Goal: Information Seeking & Learning: Learn about a topic

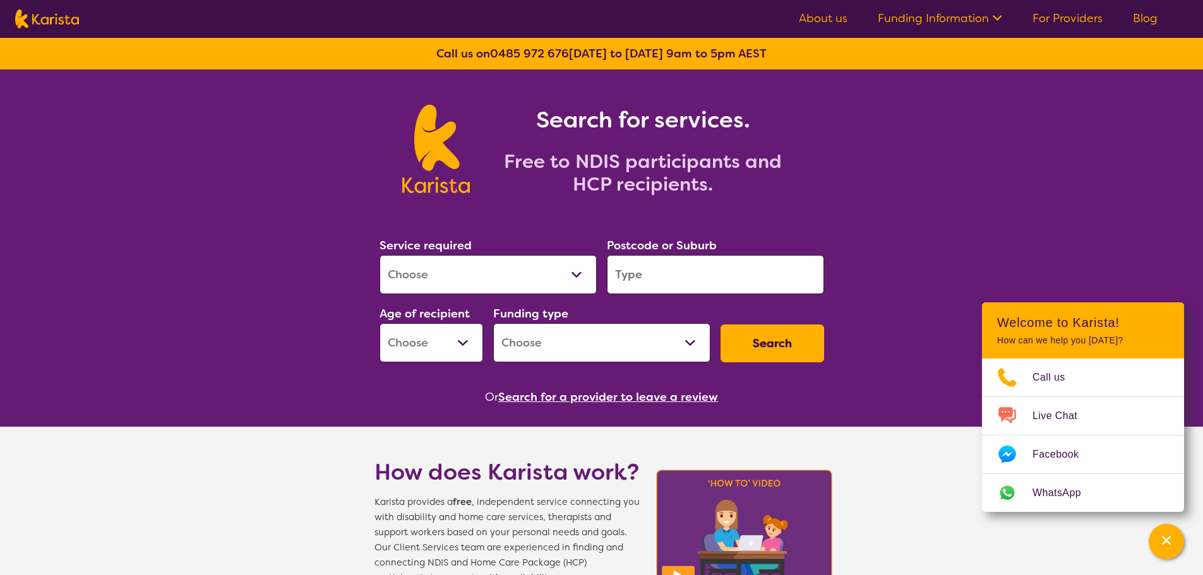
select select "[MEDICAL_DATA]"
click at [380, 255] on select "Allied Health Assistant Assessment ([MEDICAL_DATA] or [MEDICAL_DATA]) Behaviour…" at bounding box center [488, 274] width 217 height 39
click at [708, 275] on input "search" at bounding box center [715, 274] width 217 height 39
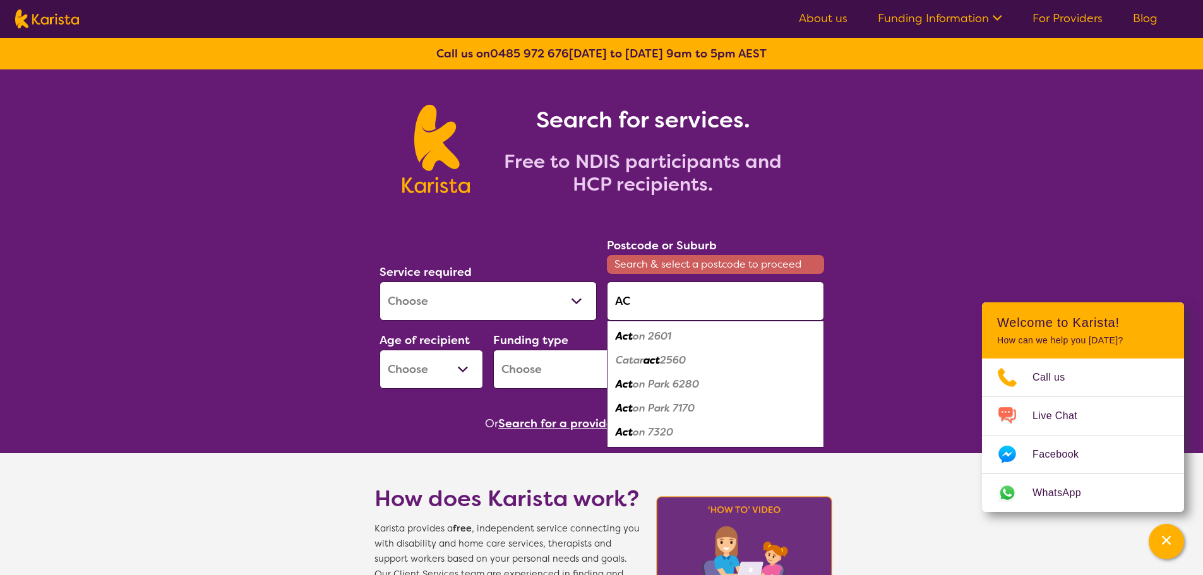
type input "A"
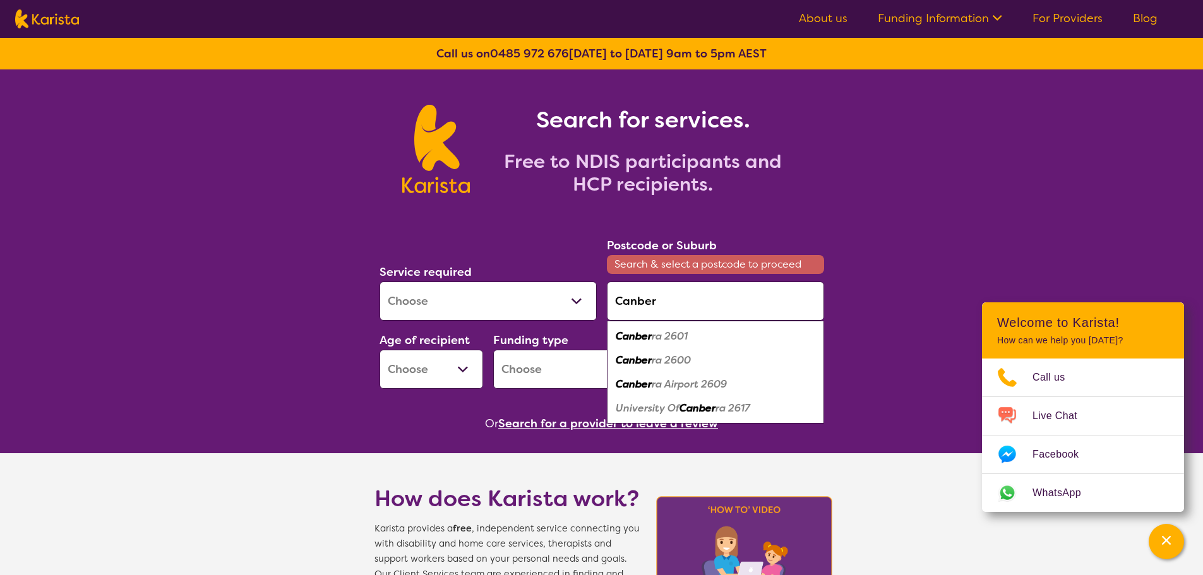
click at [654, 339] on em "ra 2601" at bounding box center [670, 336] width 36 height 13
type input "2601"
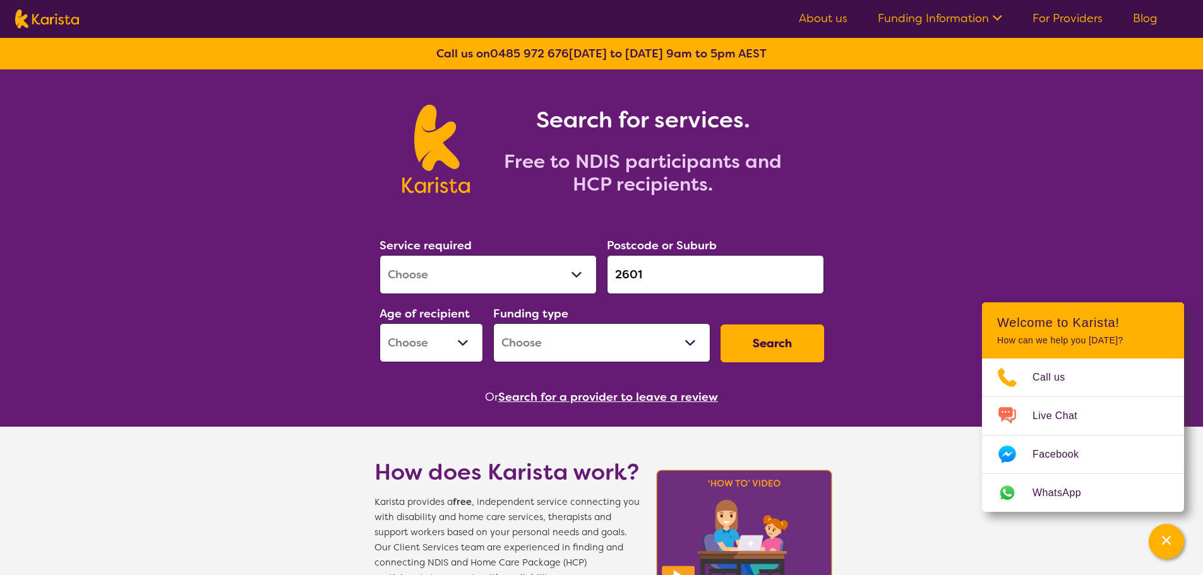
click at [686, 333] on select "Home Care Package (HCP) National Disability Insurance Scheme (NDIS) I don't know" at bounding box center [601, 342] width 217 height 39
select select "NDIS"
click at [493, 323] on select "Home Care Package (HCP) National Disability Insurance Scheme (NDIS) I don't know" at bounding box center [601, 342] width 217 height 39
click at [746, 351] on button "Search" at bounding box center [773, 344] width 104 height 38
click at [459, 342] on select "Early Childhood - 0 to 9 Child - 10 to 11 Adolescent - 12 to 17 Adult - 18 to 6…" at bounding box center [432, 342] width 104 height 39
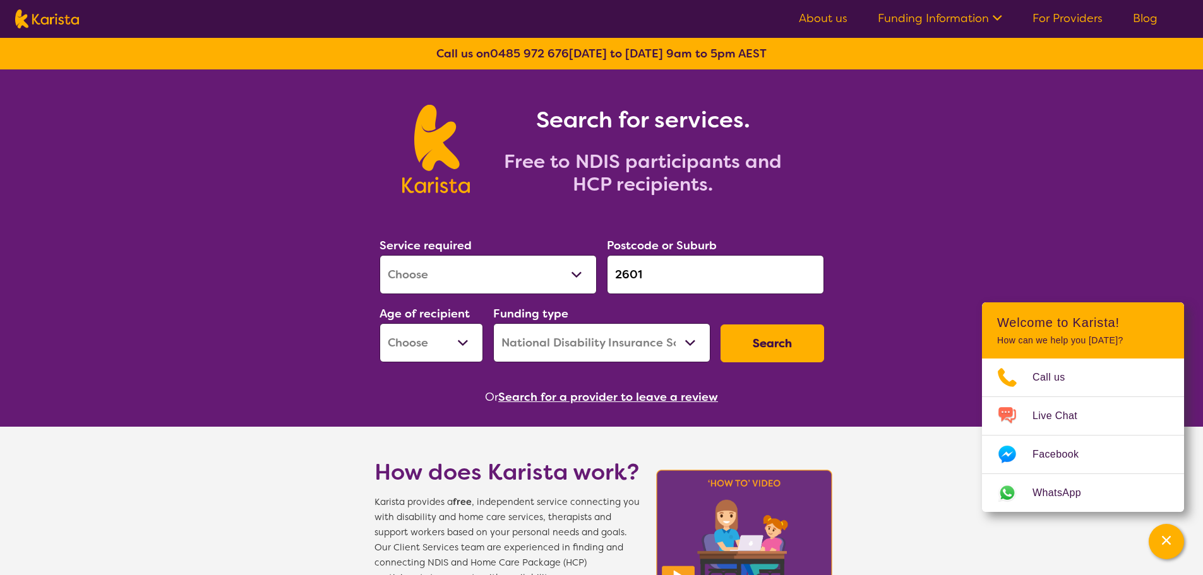
select select "AS"
click at [380, 323] on select "Early Childhood - 0 to 9 Child - 10 to 11 Adolescent - 12 to 17 Adult - 18 to 6…" at bounding box center [432, 342] width 104 height 39
click at [753, 351] on button "Search" at bounding box center [773, 344] width 104 height 38
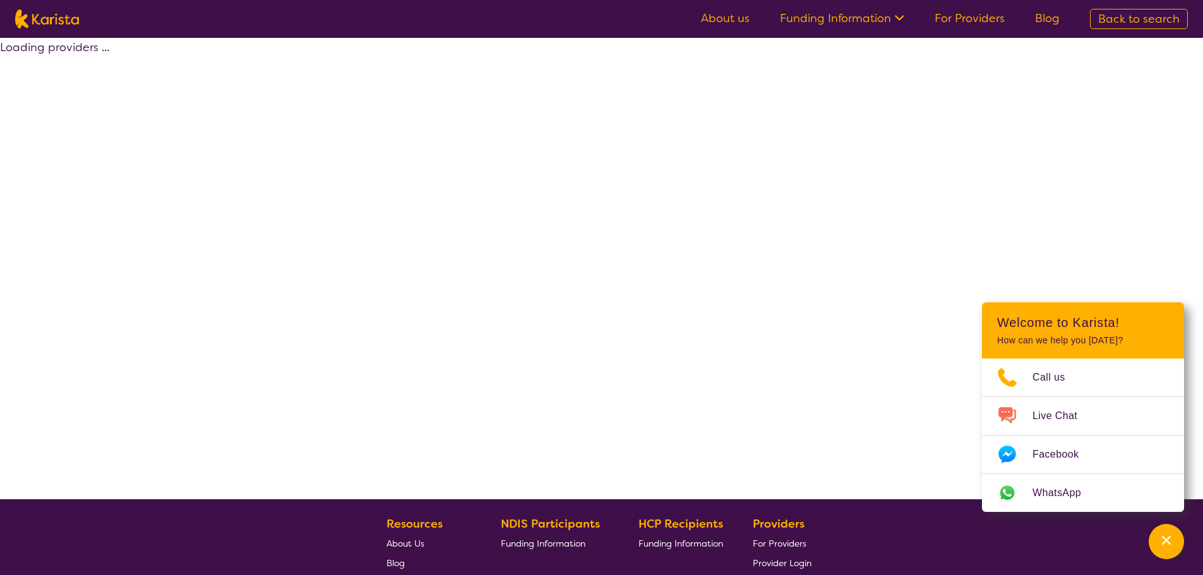
select select "[MEDICAL_DATA]"
select select "AS"
select select "NDIS"
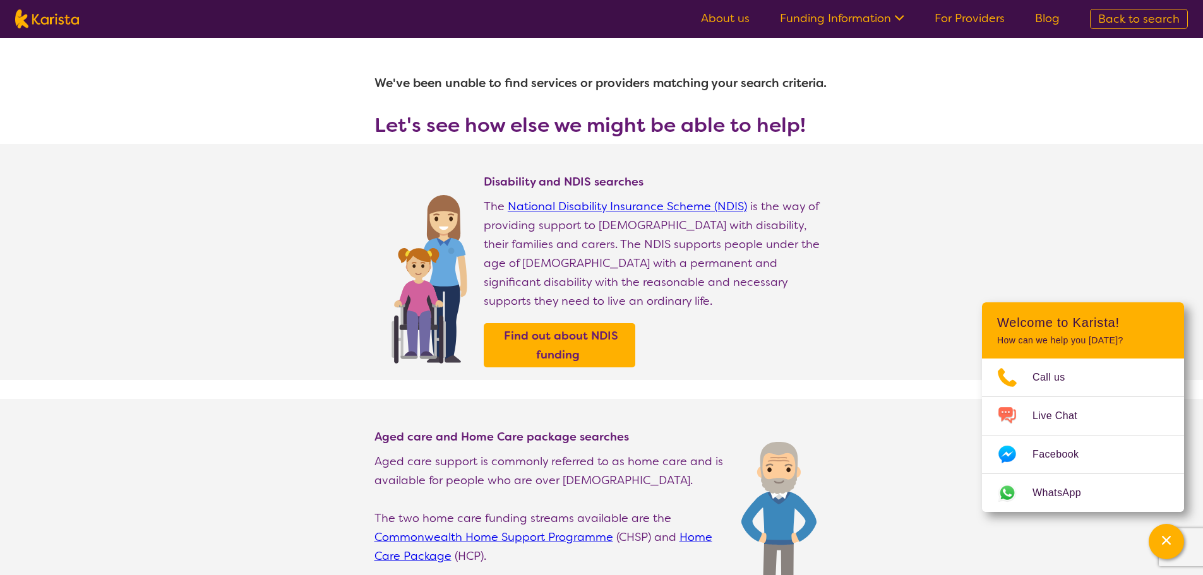
select select "[MEDICAL_DATA]"
select select "AS"
select select "NDIS"
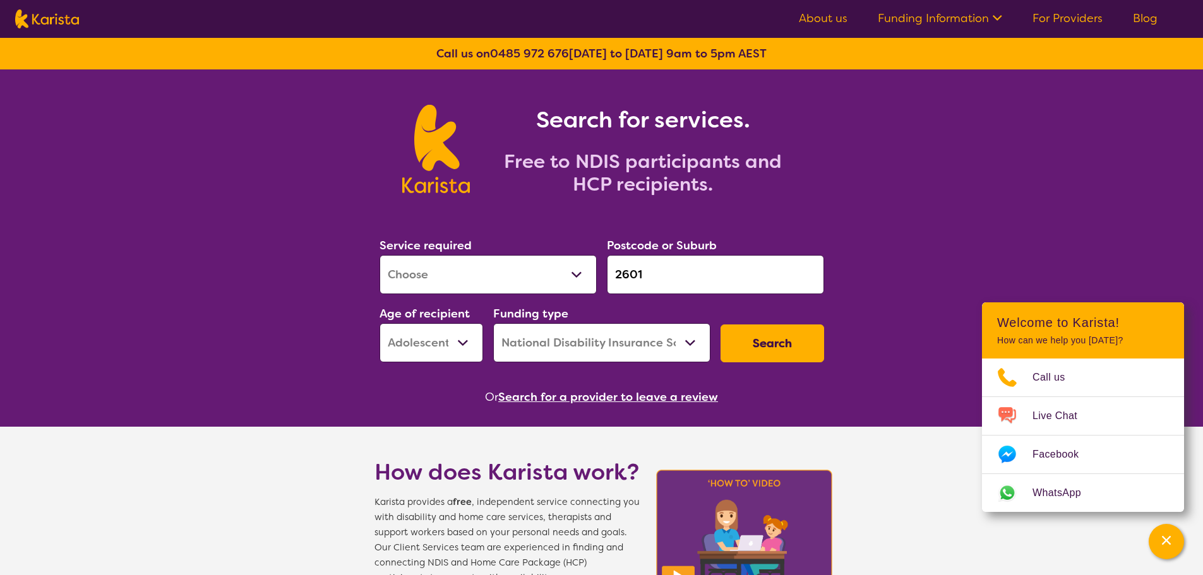
click at [466, 349] on select "Early Childhood - 0 to 9 Child - 10 to 11 Adolescent - 12 to 17 Adult - 18 to 6…" at bounding box center [432, 342] width 104 height 39
select select "EC"
click at [380, 323] on select "Early Childhood - 0 to 9 Child - 10 to 11 Adolescent - 12 to 17 Adult - 18 to 6…" at bounding box center [432, 342] width 104 height 39
click at [801, 337] on button "Search" at bounding box center [773, 344] width 104 height 38
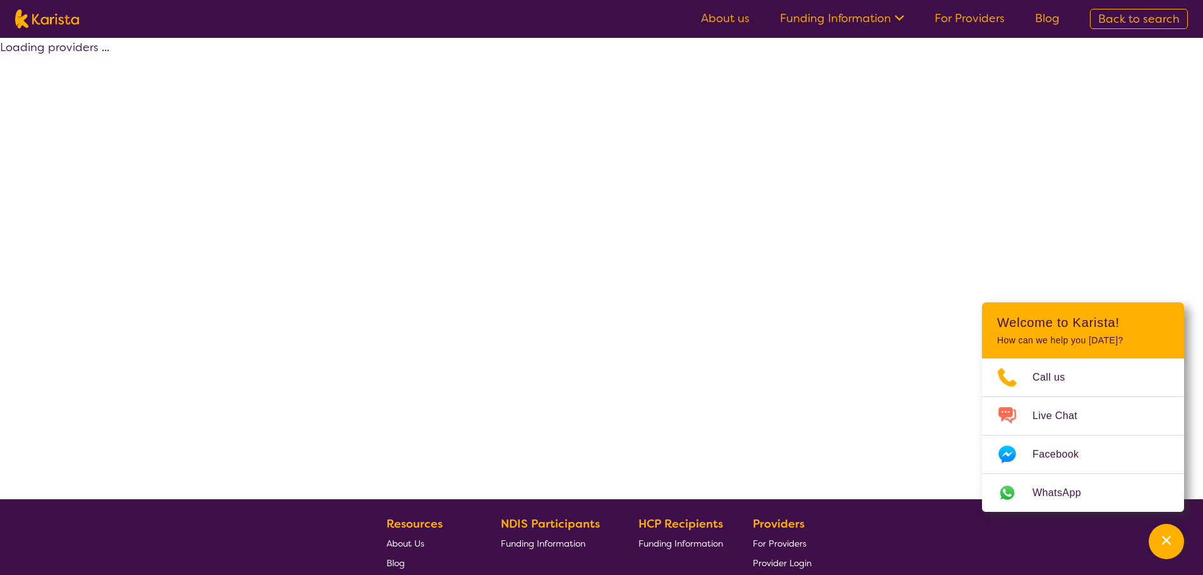
select select "[MEDICAL_DATA]"
select select "EC"
select select "NDIS"
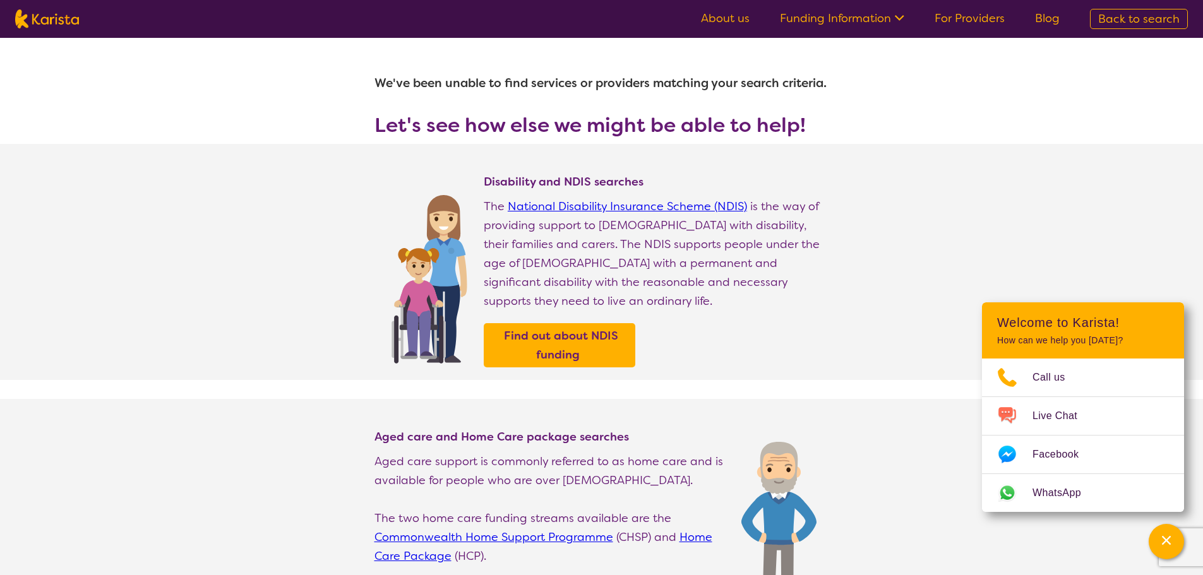
select select "[MEDICAL_DATA]"
select select "EC"
select select "NDIS"
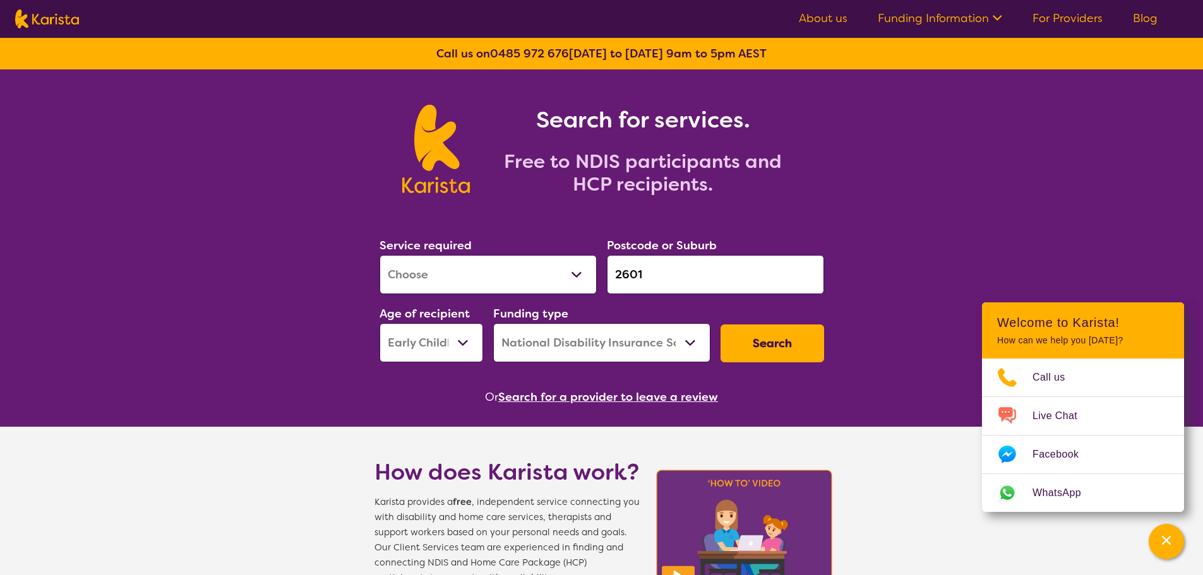
click at [576, 270] on select "Allied Health Assistant Assessment ([MEDICAL_DATA] or [MEDICAL_DATA]) Behaviour…" at bounding box center [488, 274] width 217 height 39
select select "[MEDICAL_DATA]"
click at [380, 255] on select "Allied Health Assistant Assessment ([MEDICAL_DATA] or [MEDICAL_DATA]) Behaviour…" at bounding box center [488, 274] width 217 height 39
click at [759, 340] on button "Search" at bounding box center [773, 344] width 104 height 38
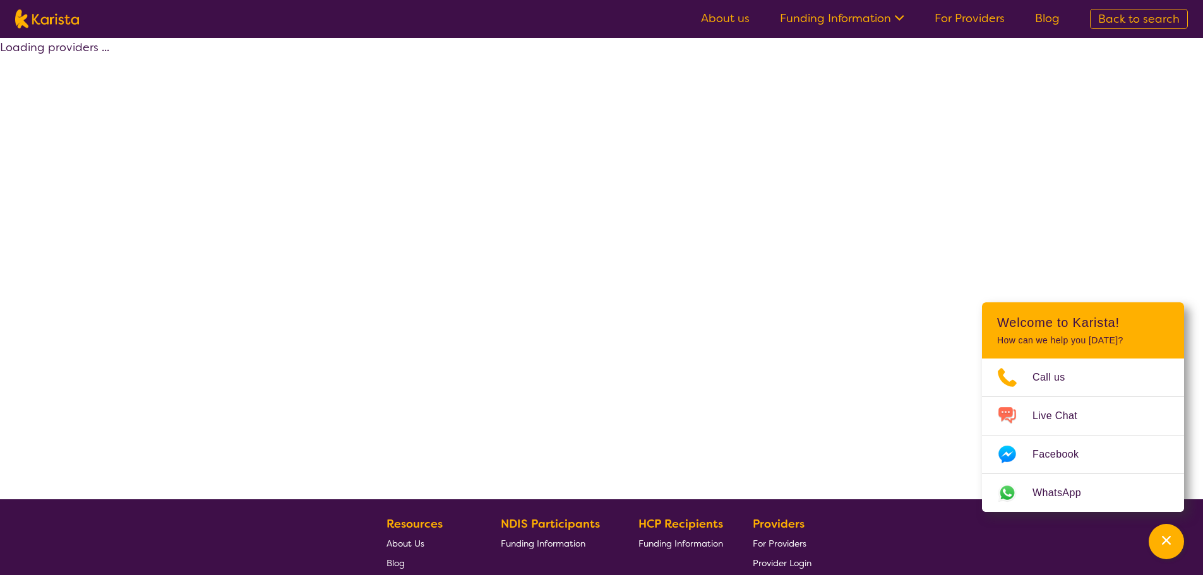
select select "by_score"
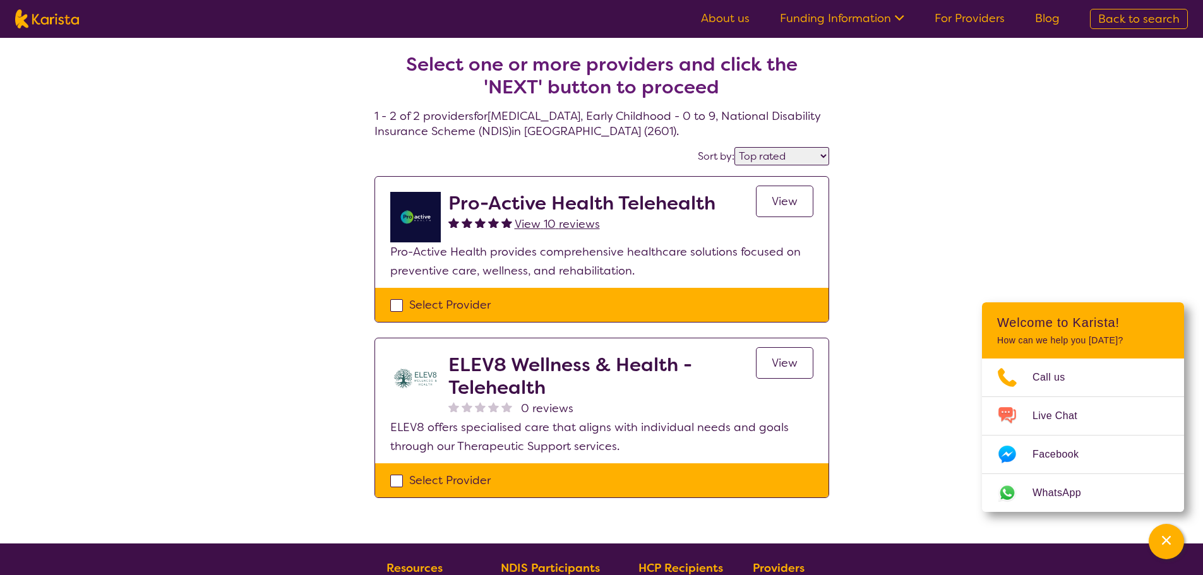
select select "[MEDICAL_DATA]"
select select "EC"
select select "NDIS"
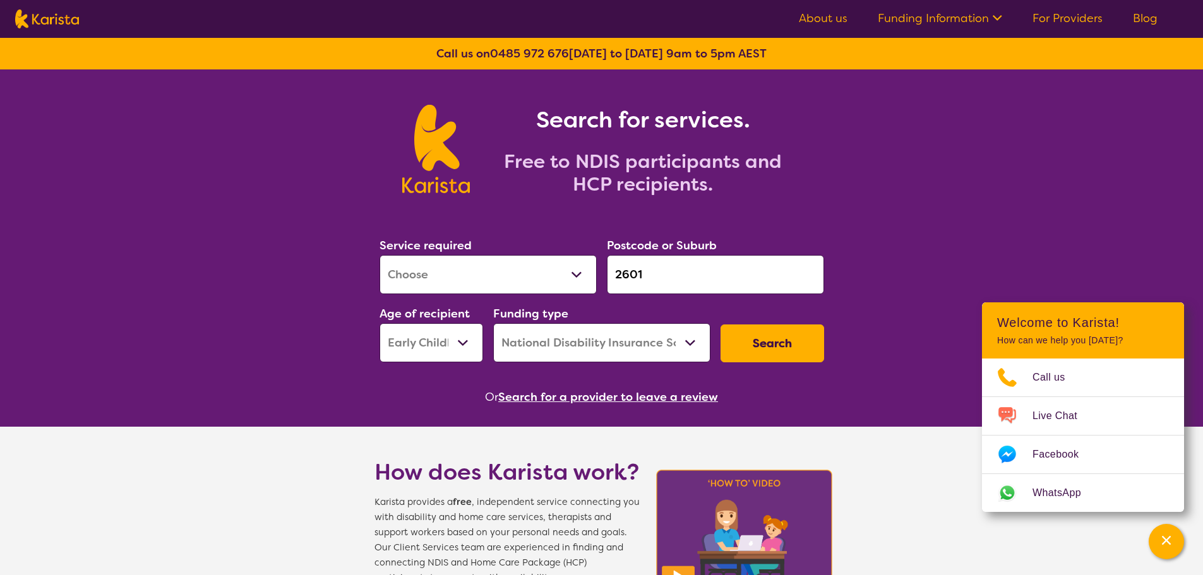
click at [462, 344] on select "Early Childhood - 0 to 9 Child - 10 to 11 Adolescent - 12 to 17 Adult - 18 to 6…" at bounding box center [432, 342] width 104 height 39
select select "AD"
click at [380, 323] on select "Early Childhood - 0 to 9 Child - 10 to 11 Adolescent - 12 to 17 Adult - 18 to 6…" at bounding box center [432, 342] width 104 height 39
click at [755, 344] on button "Search" at bounding box center [773, 344] width 104 height 38
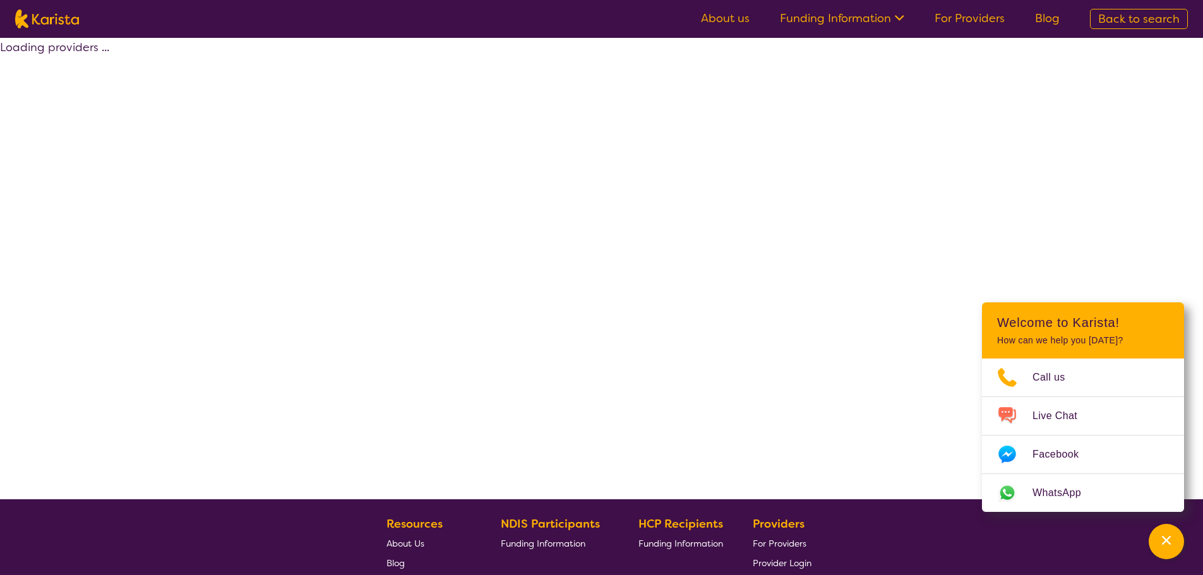
select select "by_score"
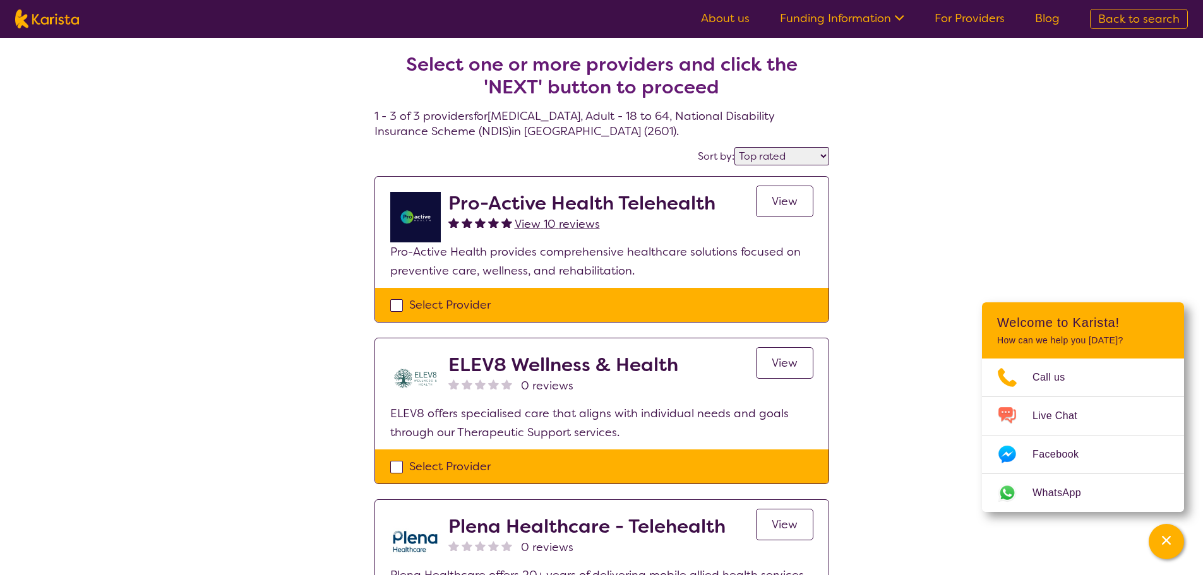
select select "[MEDICAL_DATA]"
select select "AD"
select select "NDIS"
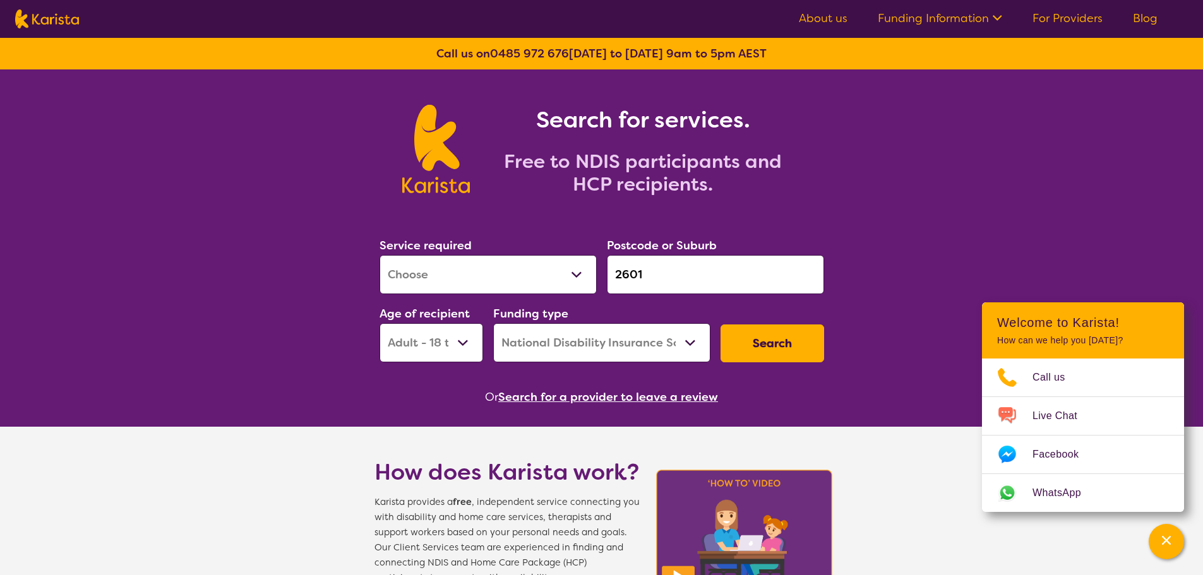
click at [431, 334] on select "Early Childhood - 0 to 9 Child - 10 to 11 Adolescent - 12 to 17 Adult - 18 to 6…" at bounding box center [432, 342] width 104 height 39
select select "AG"
click at [380, 323] on select "Early Childhood - 0 to 9 Child - 10 to 11 Adolescent - 12 to 17 Adult - 18 to 6…" at bounding box center [432, 342] width 104 height 39
click at [751, 349] on button "Search" at bounding box center [773, 344] width 104 height 38
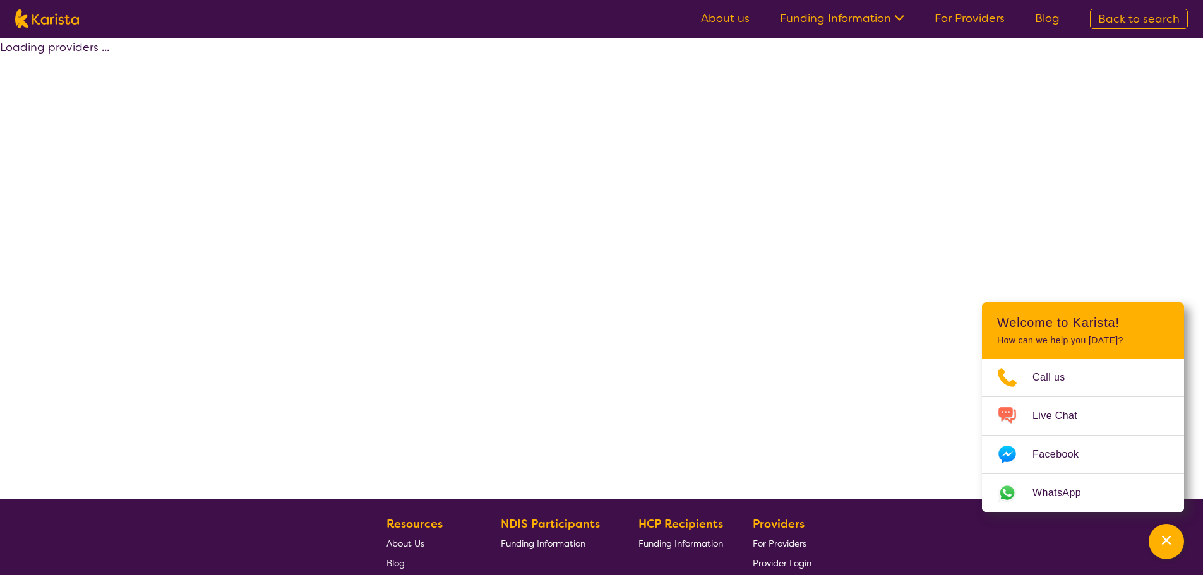
select select "by_score"
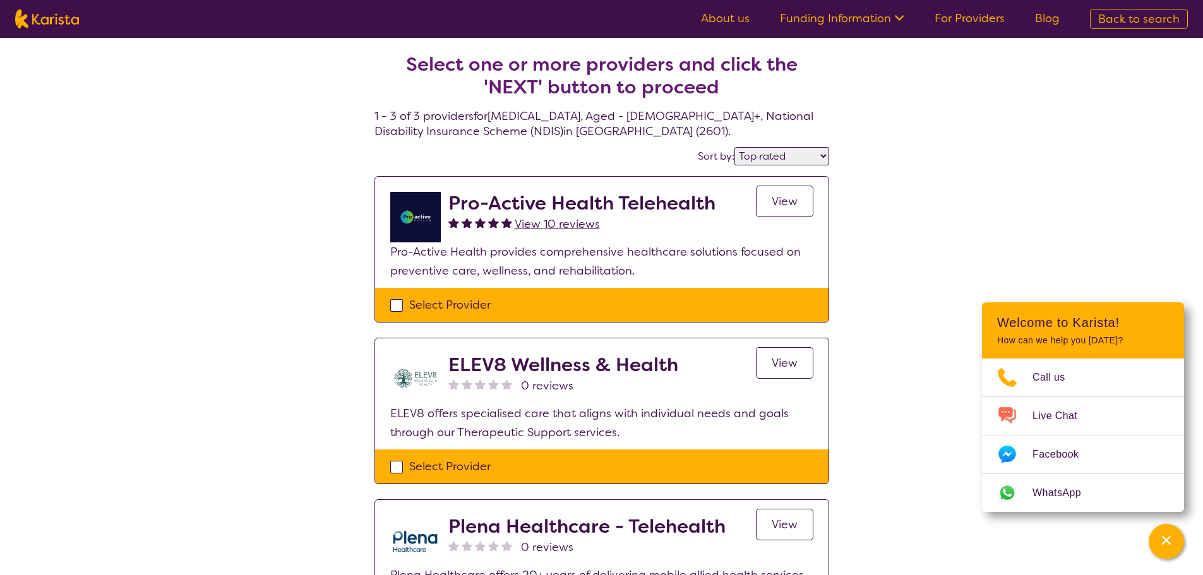
select select "[MEDICAL_DATA]"
select select "AG"
select select "NDIS"
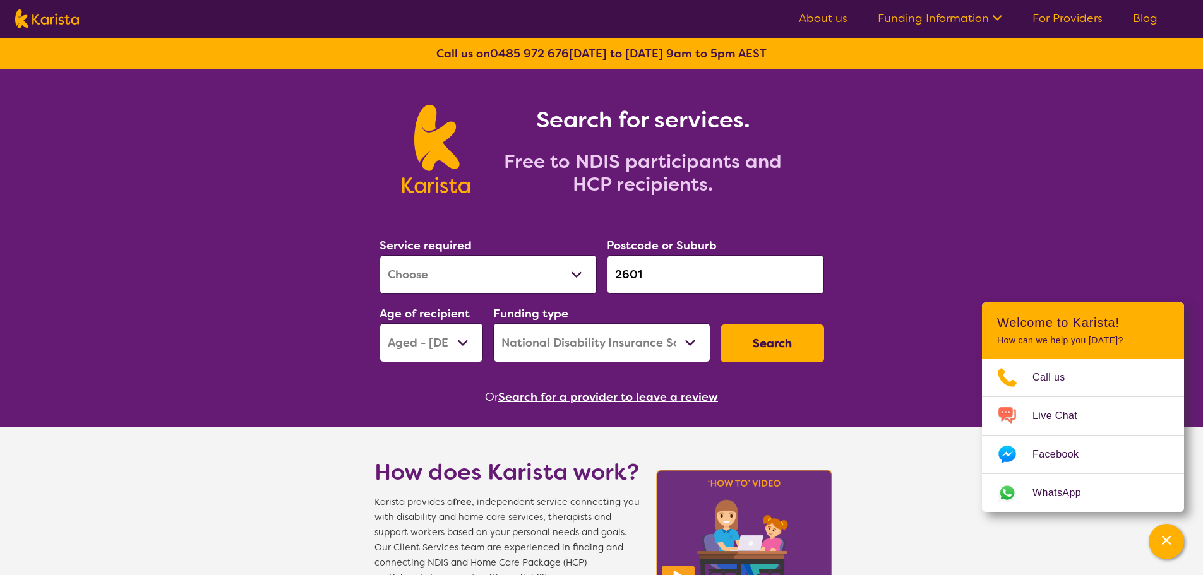
click at [570, 277] on select "Allied Health Assistant Assessment ([MEDICAL_DATA] or [MEDICAL_DATA]) Behaviour…" at bounding box center [488, 274] width 217 height 39
select select "Behaviour support"
click at [380, 255] on select "Allied Health Assistant Assessment ([MEDICAL_DATA] or [MEDICAL_DATA]) Behaviour…" at bounding box center [488, 274] width 217 height 39
click at [460, 341] on select "Early Childhood - 0 to 9 Child - 10 to 11 Adolescent - 12 to 17 Adult - 18 to 6…" at bounding box center [432, 342] width 104 height 39
select select "AD"
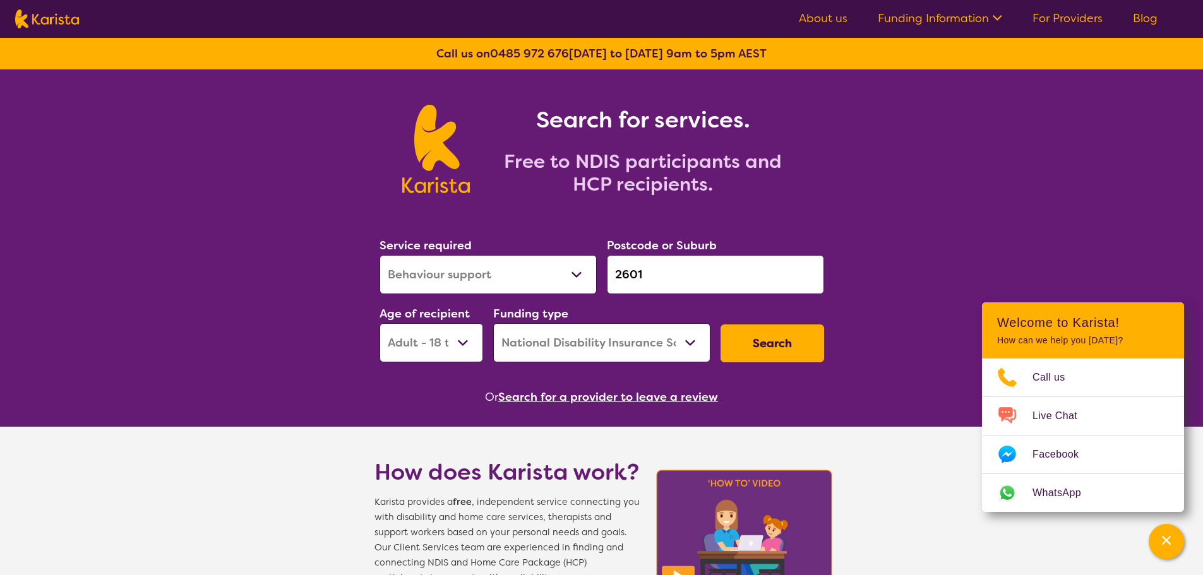
click at [380, 323] on select "Early Childhood - 0 to 9 Child - 10 to 11 Adolescent - 12 to 17 Adult - 18 to 6…" at bounding box center [432, 342] width 104 height 39
click at [769, 346] on button "Search" at bounding box center [773, 344] width 104 height 38
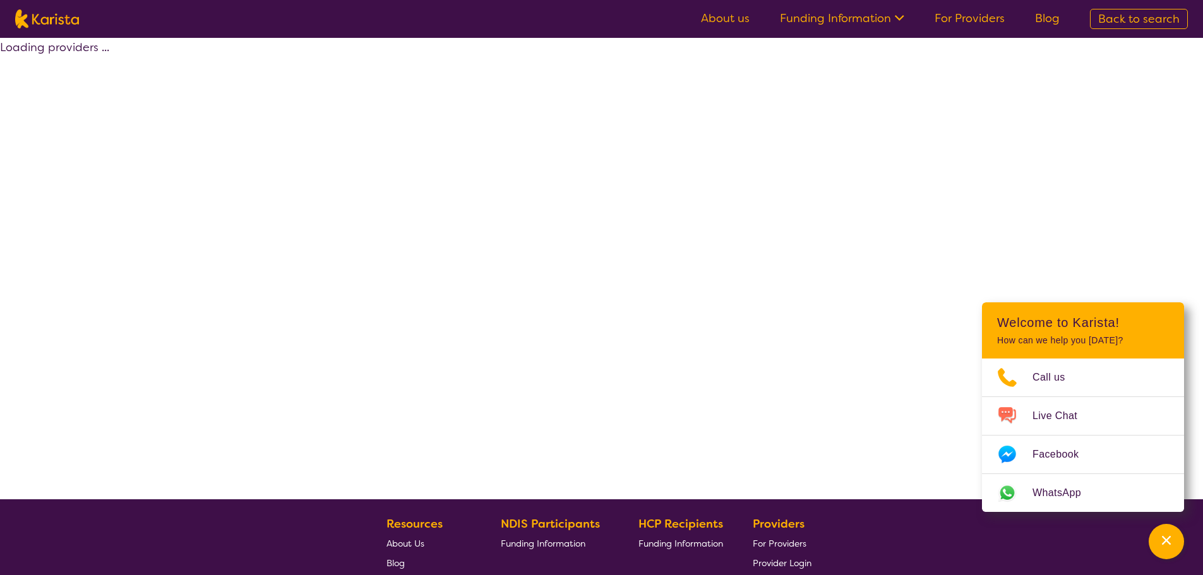
select select "by_score"
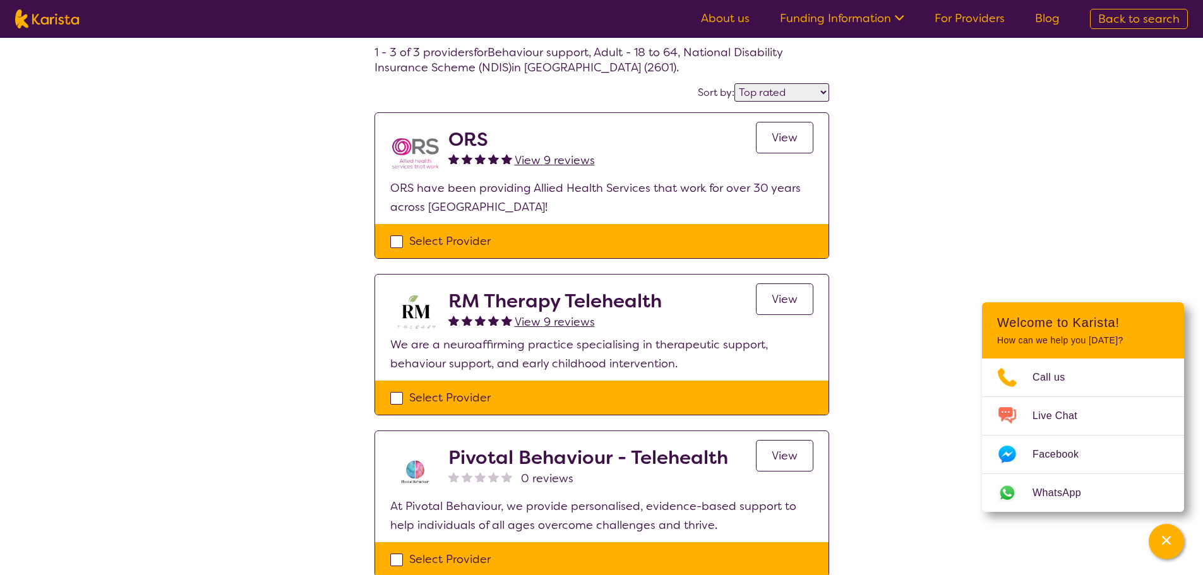
scroll to position [63, 0]
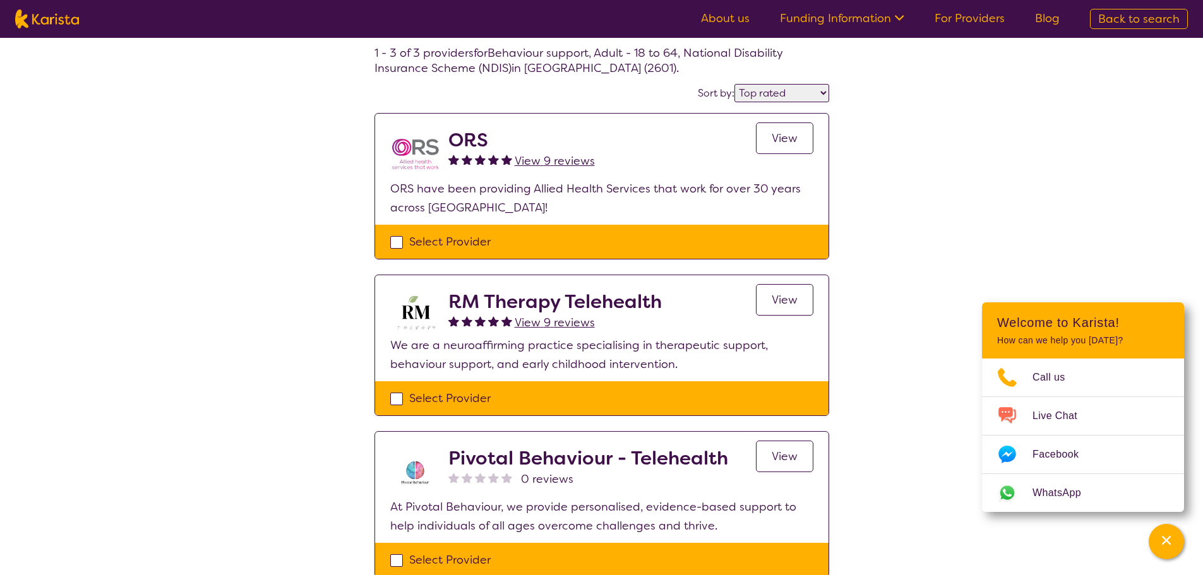
click at [782, 299] on span "View" at bounding box center [785, 299] width 26 height 15
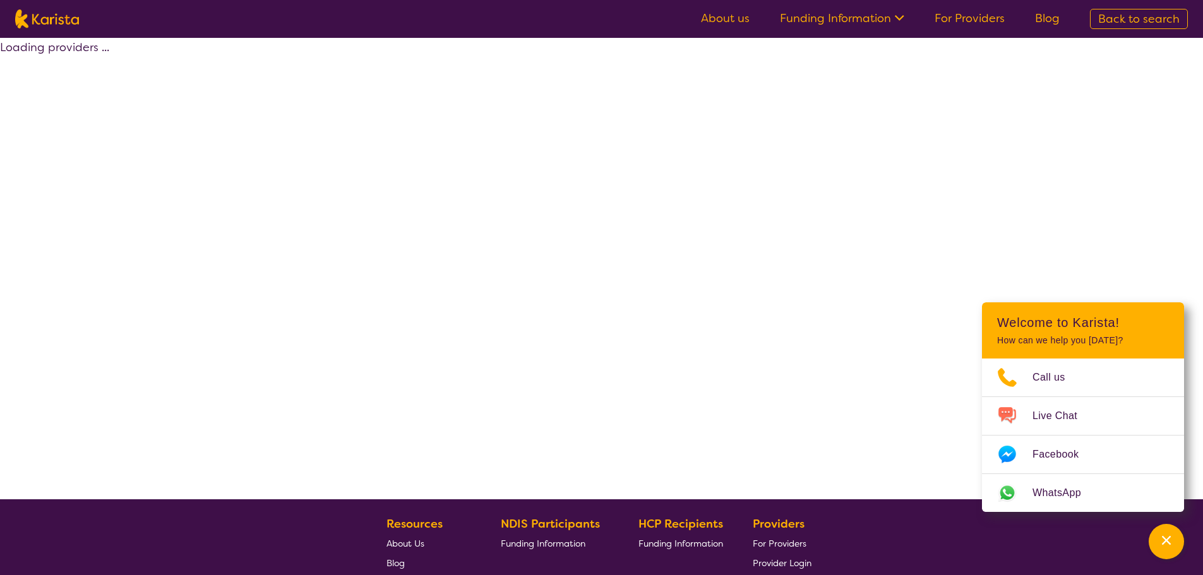
scroll to position [63, 0]
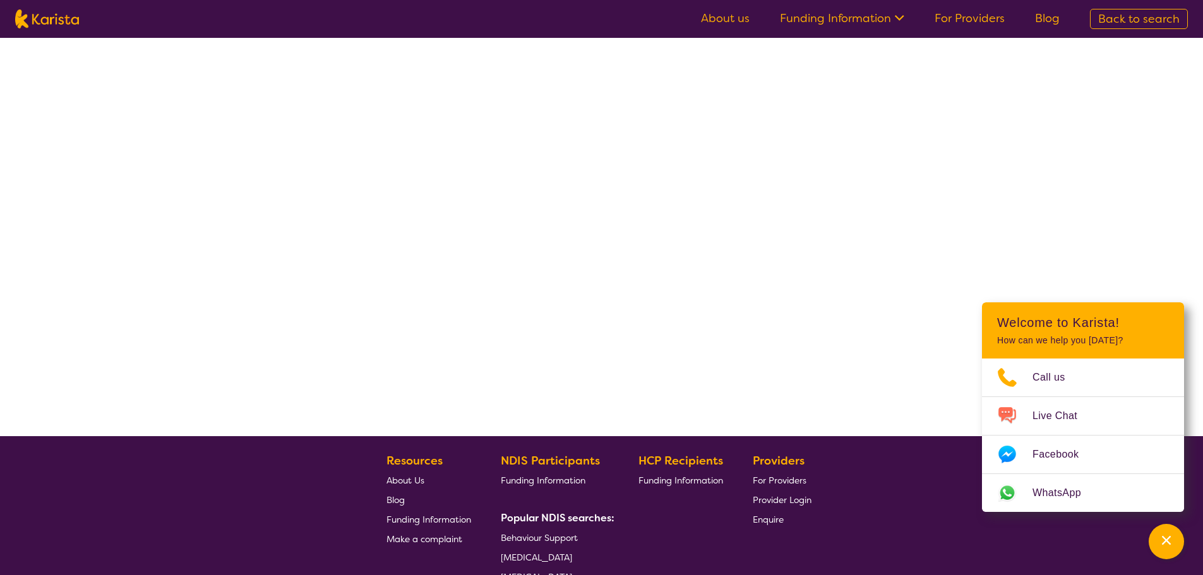
select select "by_score"
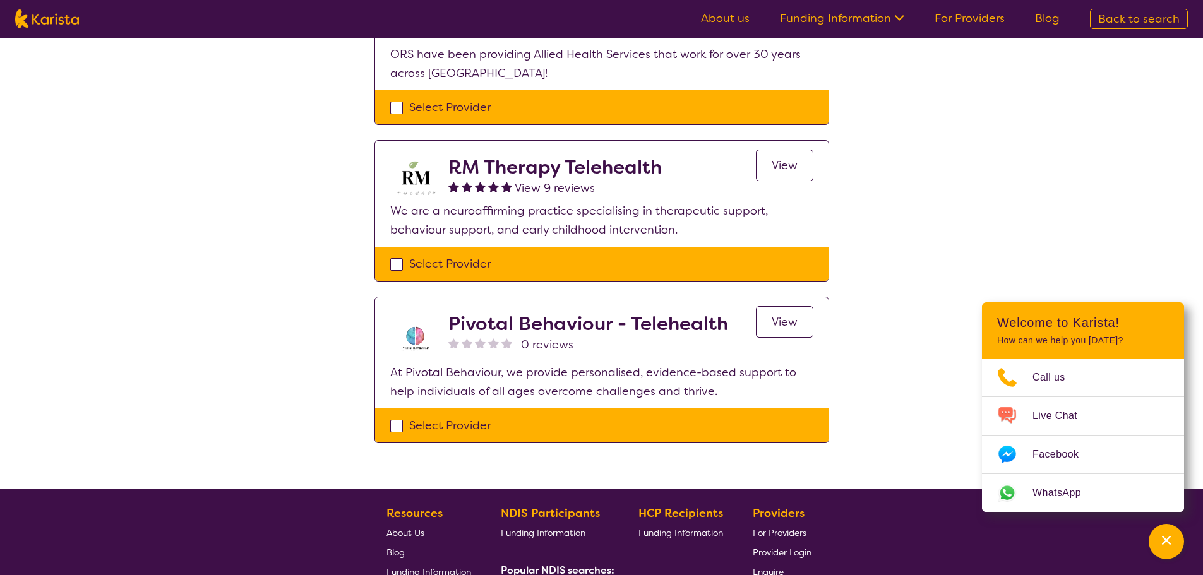
scroll to position [253, 0]
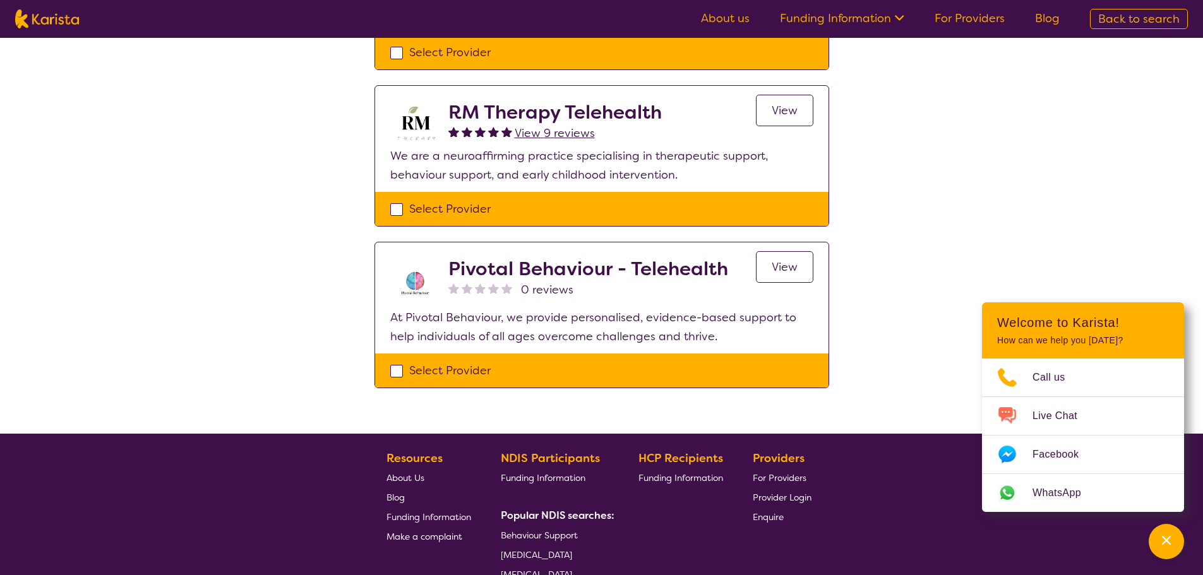
click at [774, 272] on span "View" at bounding box center [785, 267] width 26 height 15
